Goal: Information Seeking & Learning: Learn about a topic

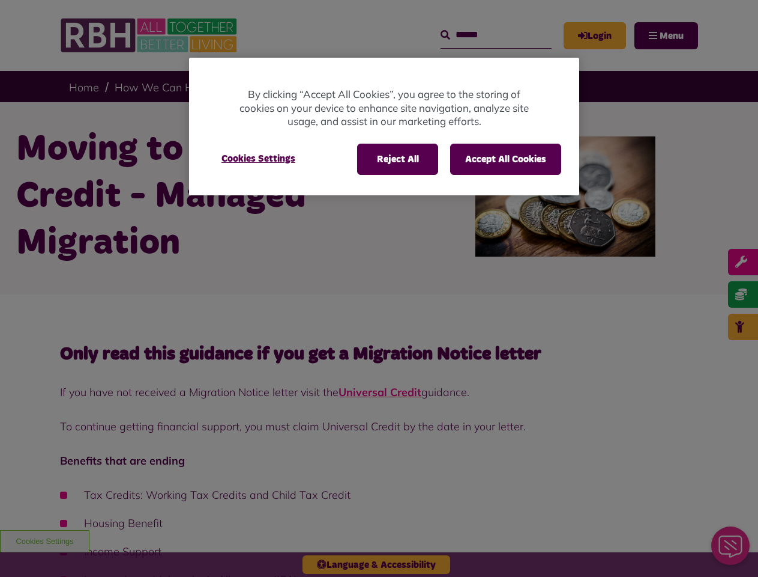
click at [379, 288] on div at bounding box center [379, 288] width 758 height 577
click at [397, 159] on button "Reject All" at bounding box center [397, 159] width 81 height 31
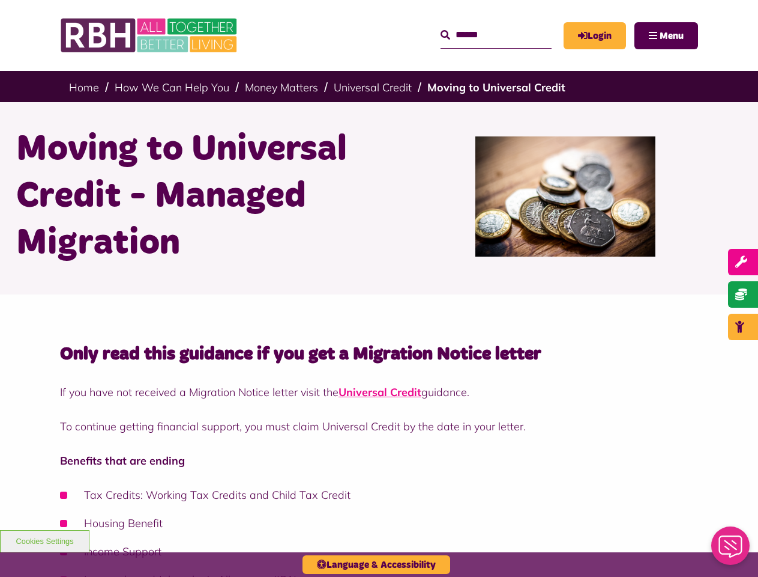
click at [506, 159] on button "Accept All Cookies" at bounding box center [505, 159] width 111 height 31
click at [258, 159] on h1 "Moving to Universal Credit - Managed Migration" at bounding box center [193, 196] width 354 height 141
